Goal: Information Seeking & Learning: Find specific fact

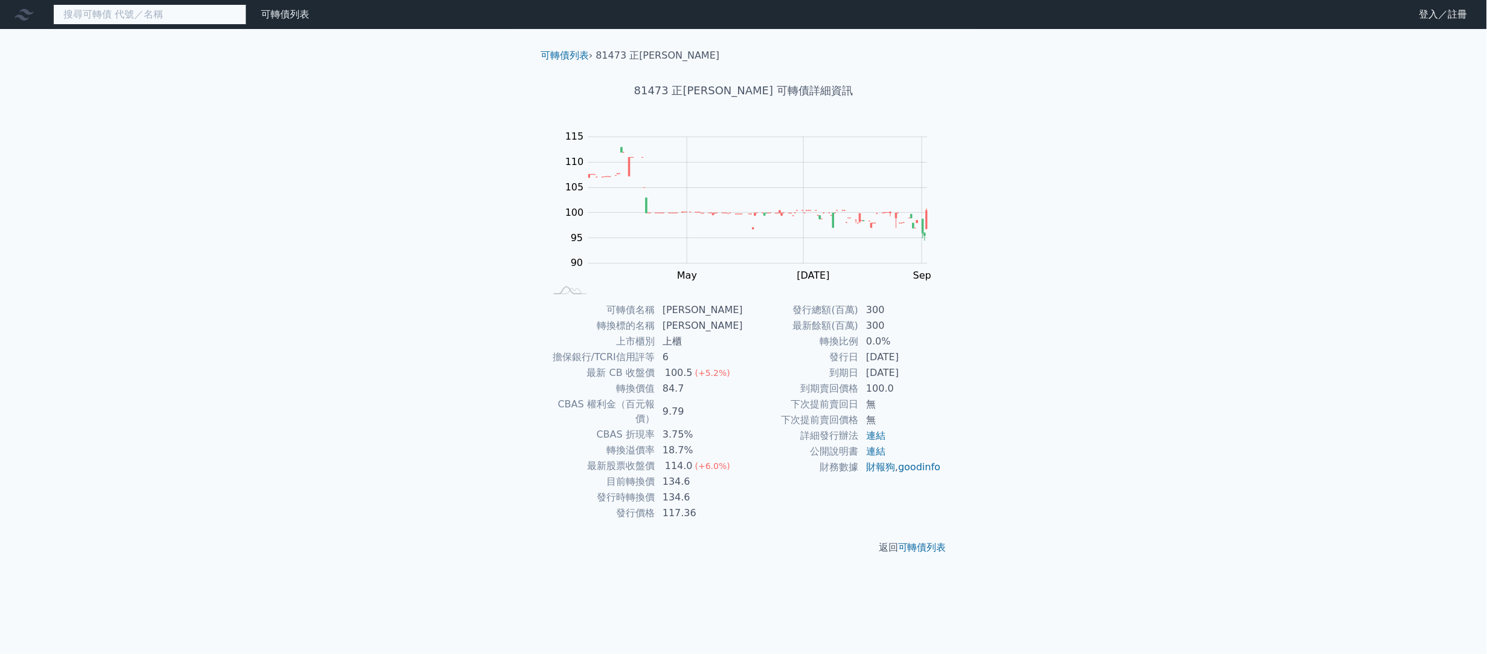
click at [185, 19] on input at bounding box center [149, 14] width 193 height 21
type input "高力"
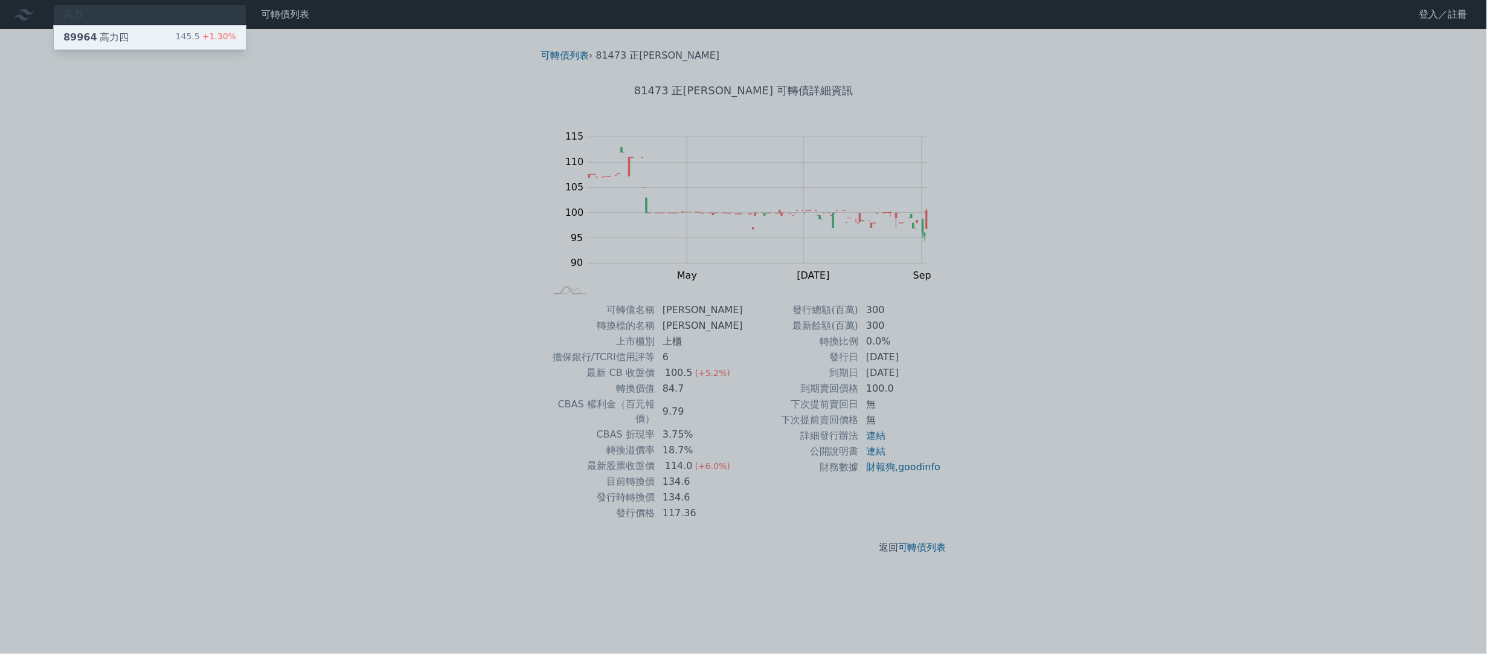
click at [149, 38] on div "89964 高力四 145.5 +1.30%" at bounding box center [150, 37] width 192 height 24
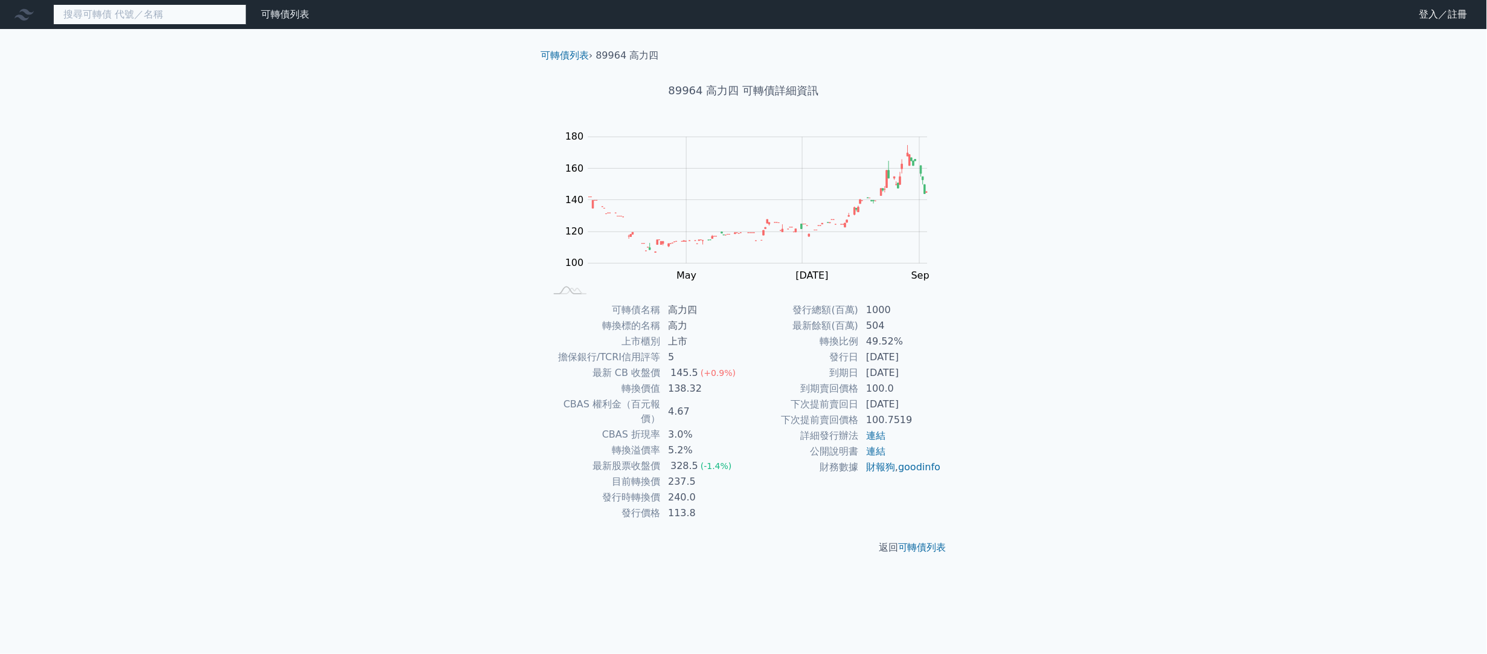
click at [113, 11] on input at bounding box center [149, 14] width 193 height 21
type input "大豐電"
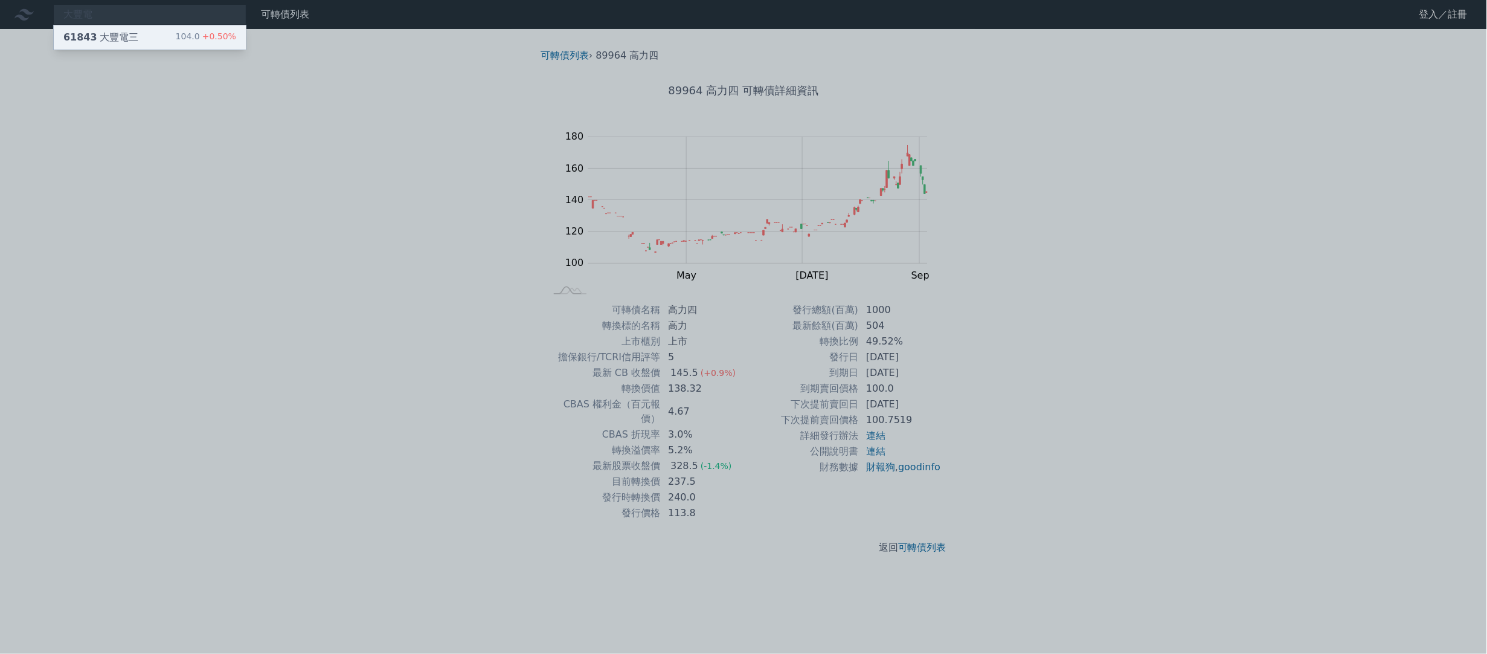
click at [115, 38] on div "61843 大豐電三" at bounding box center [100, 37] width 75 height 14
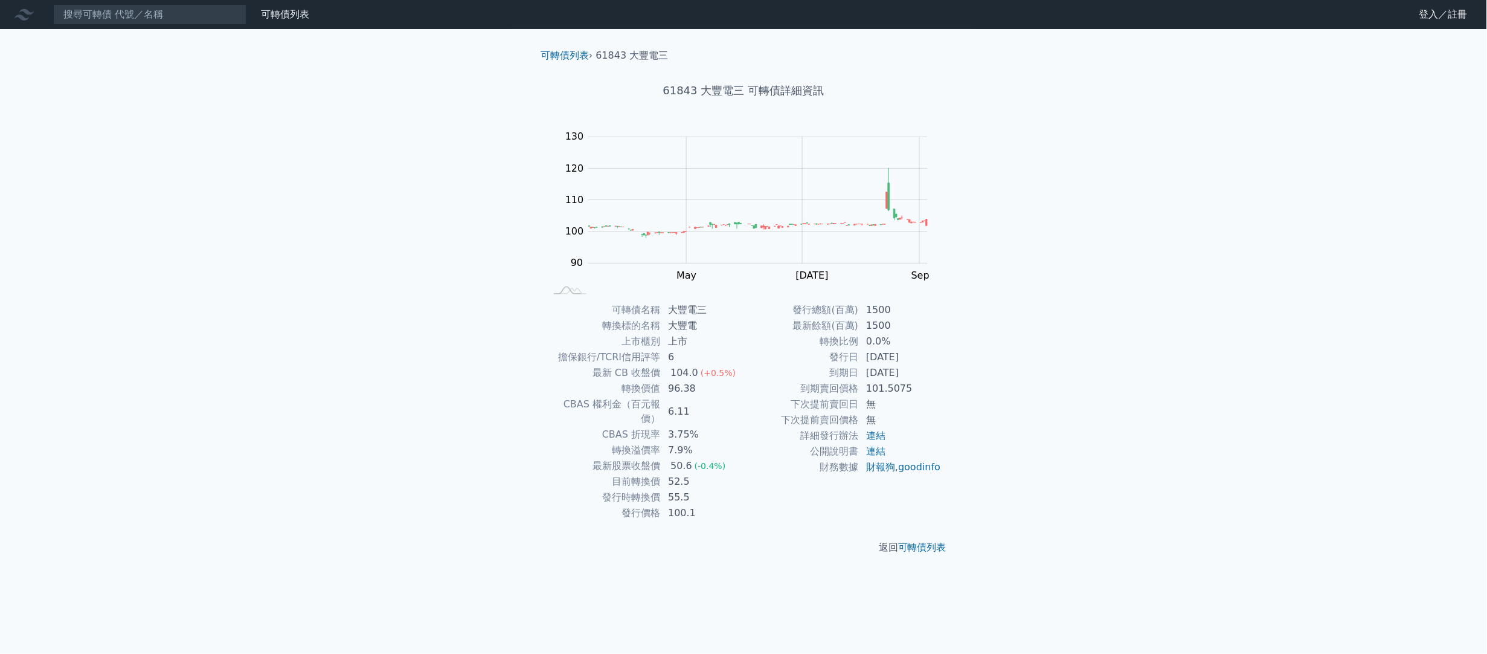
click at [1008, 127] on div "可轉債列表 財務數據 可轉債列表 財務數據 登入／註冊 登入／註冊 可轉債列表 › 61843 大豐電三 61843 大豐電三 可轉債詳細資訊 Zoom Ou…" at bounding box center [743, 327] width 1487 height 654
